Goal: Transaction & Acquisition: Download file/media

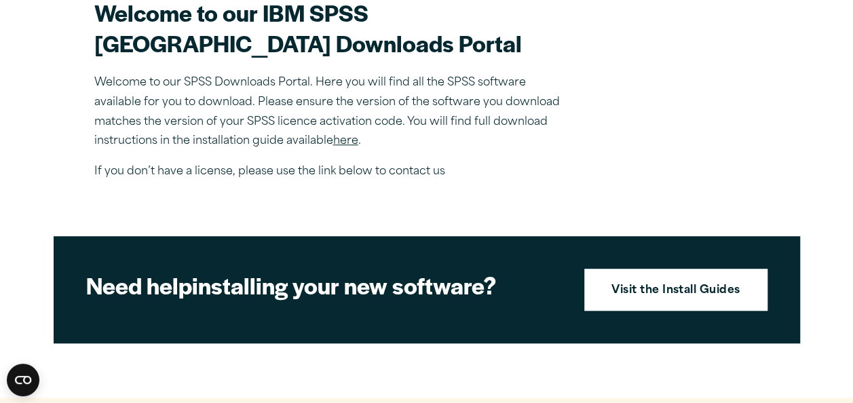
scroll to position [434, 0]
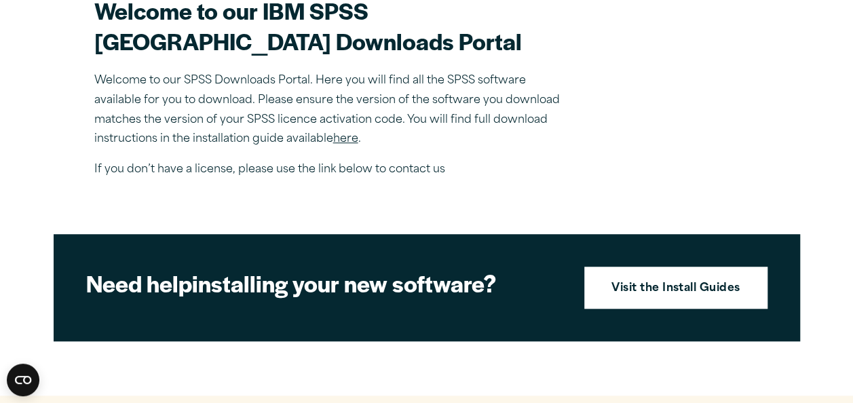
click at [345, 144] on link "here" at bounding box center [345, 139] width 25 height 11
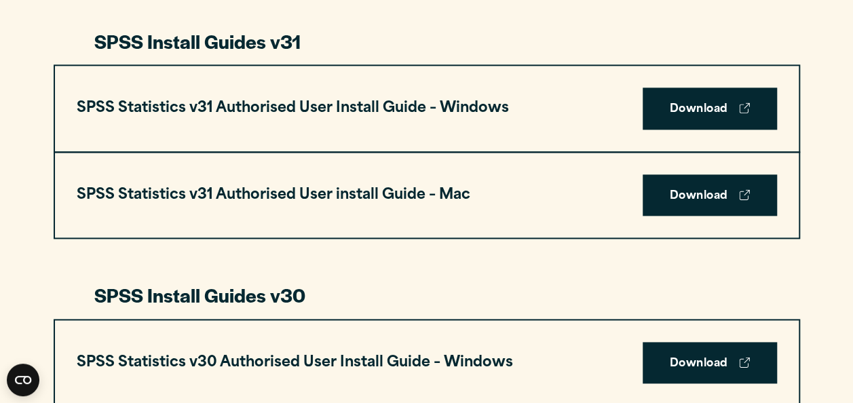
scroll to position [732, 0]
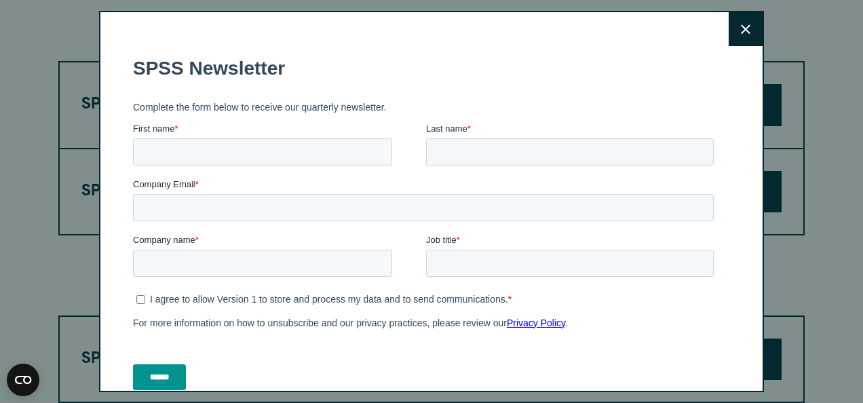
click at [735, 14] on button "Close" at bounding box center [745, 29] width 34 height 34
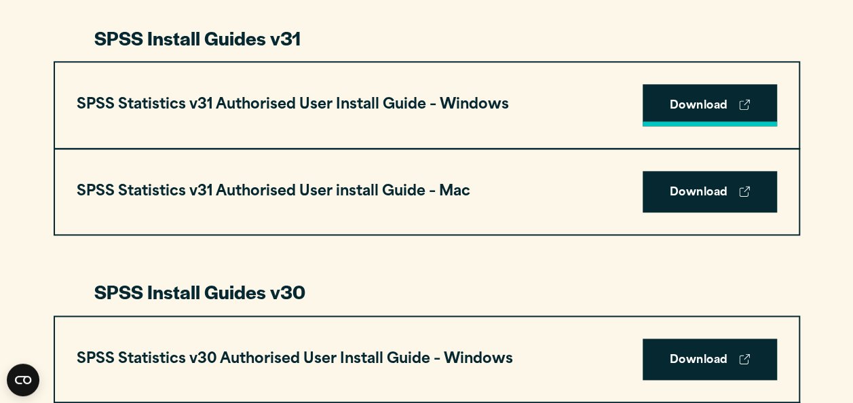
click at [706, 100] on link "Download" at bounding box center [709, 105] width 134 height 42
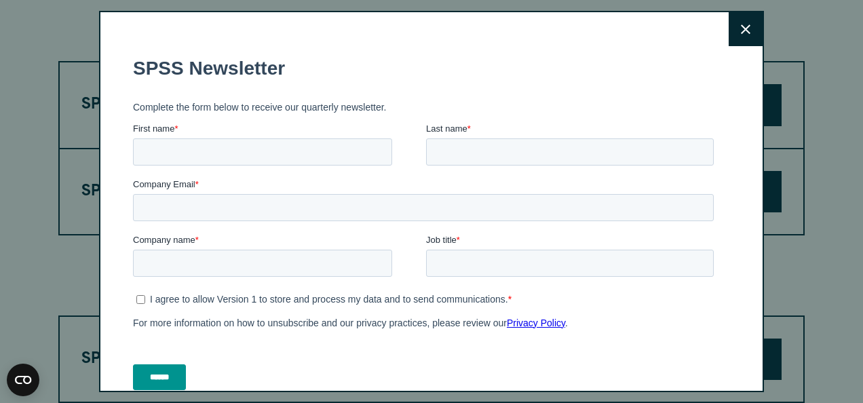
click at [728, 39] on button "Close" at bounding box center [745, 29] width 34 height 34
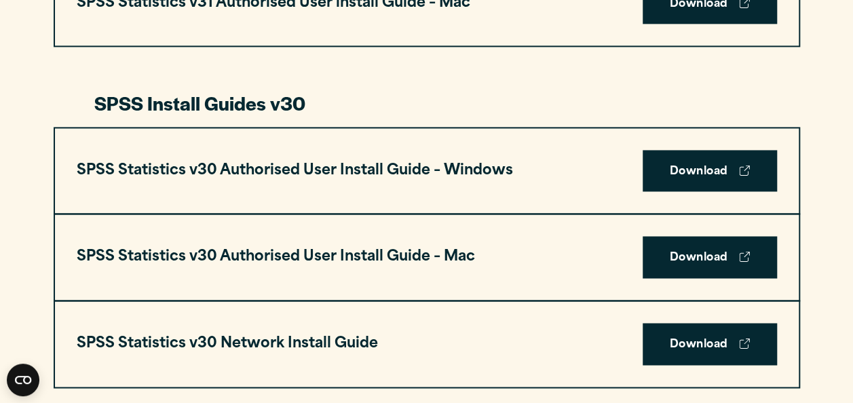
scroll to position [921, 0]
click at [739, 167] on icon at bounding box center [744, 170] width 11 height 11
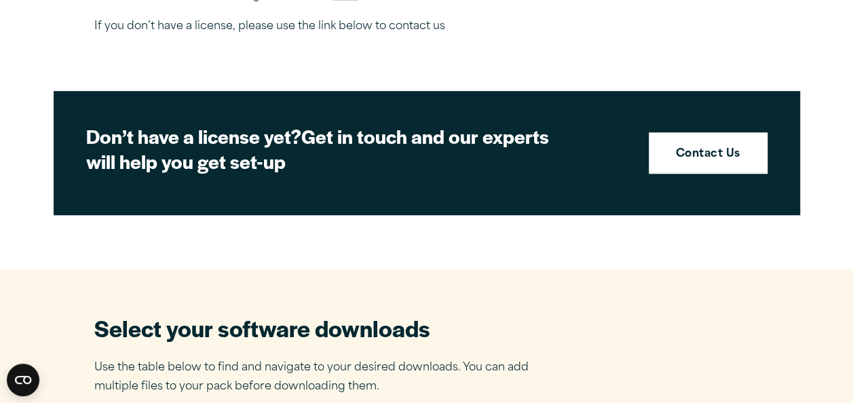
scroll to position [575, 0]
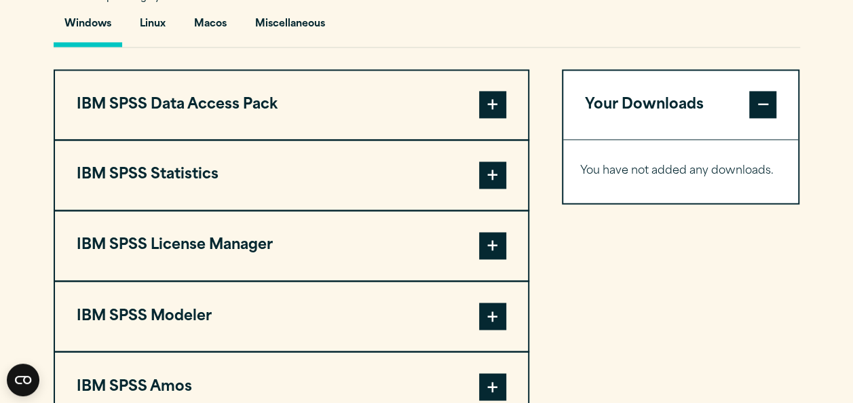
scroll to position [1016, 0]
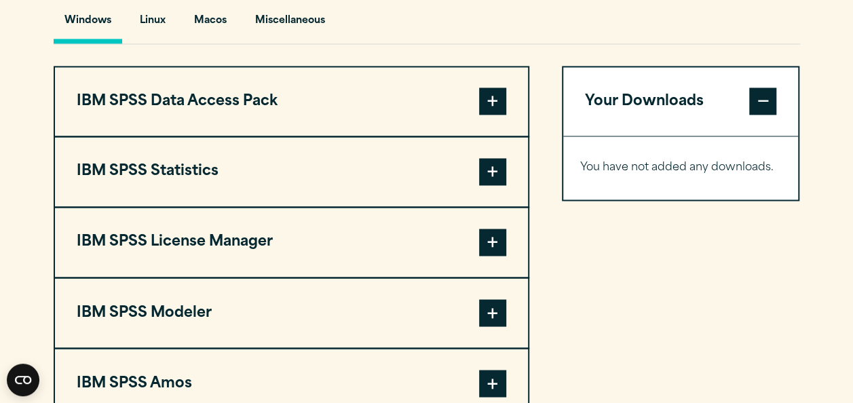
click at [496, 185] on span at bounding box center [492, 171] width 27 height 27
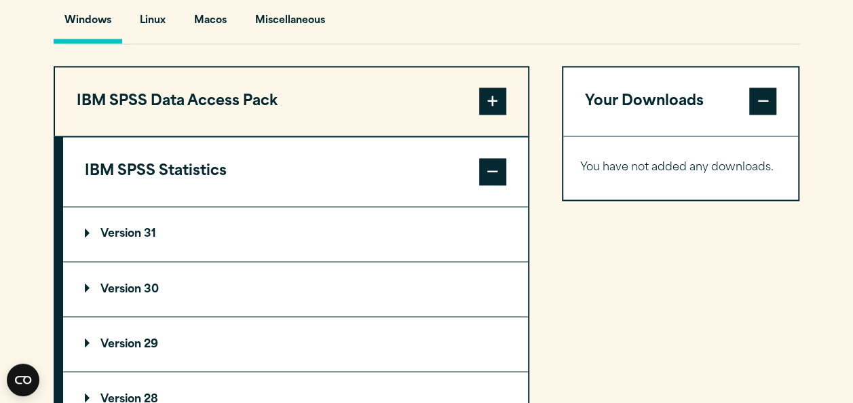
click at [256, 316] on summary "Version 30" at bounding box center [295, 289] width 465 height 54
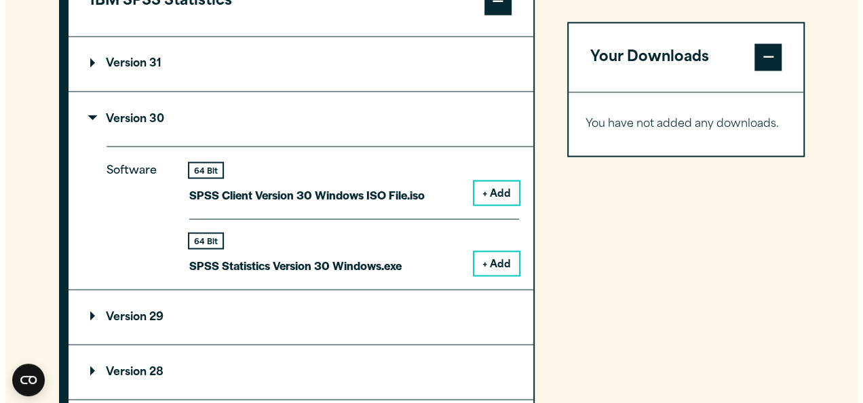
scroll to position [1188, 0]
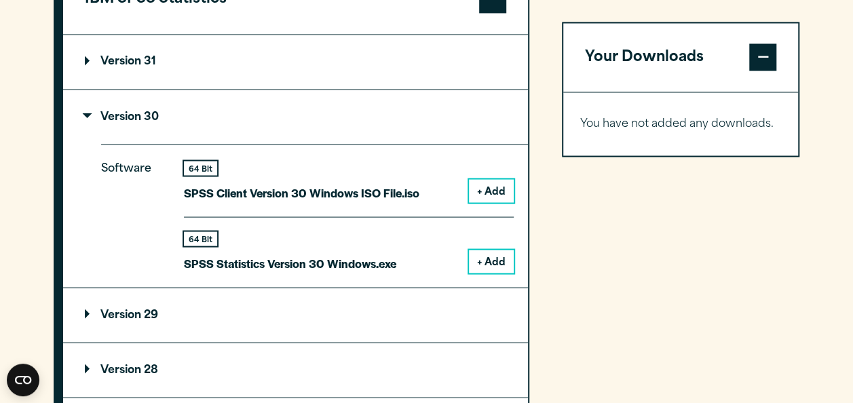
click at [497, 273] on button "+ Add" at bounding box center [491, 261] width 45 height 23
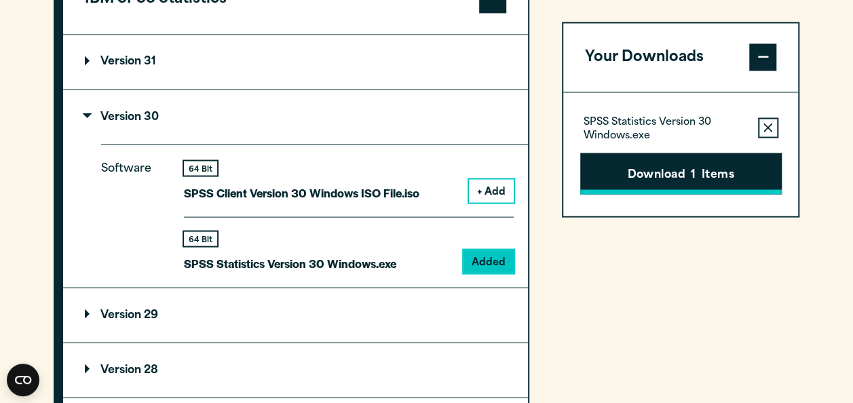
click at [666, 167] on button "Download 1 Items" at bounding box center [680, 174] width 201 height 42
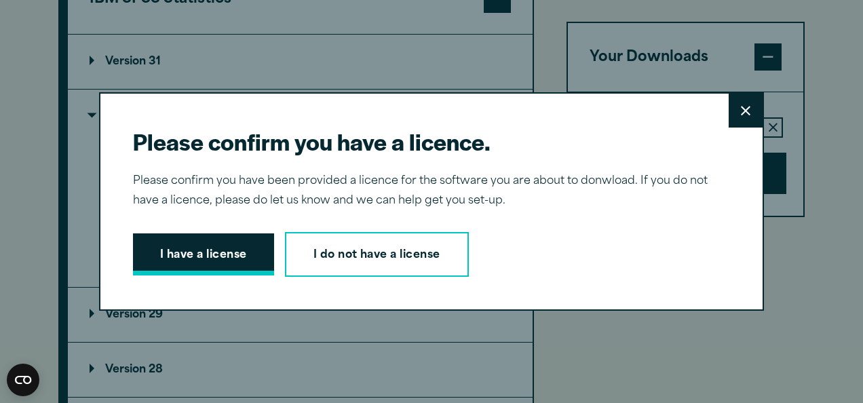
click at [210, 251] on button "I have a license" at bounding box center [203, 254] width 141 height 42
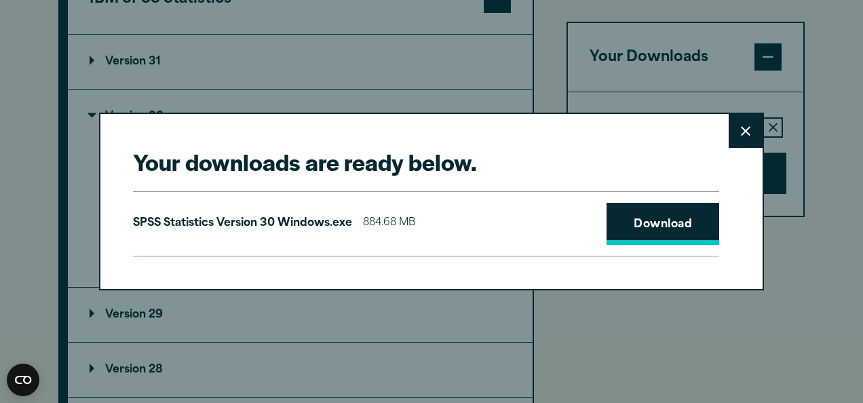
click at [669, 230] on link "Download" at bounding box center [662, 224] width 113 height 42
